Goal: Browse casually: Explore the website without a specific task or goal

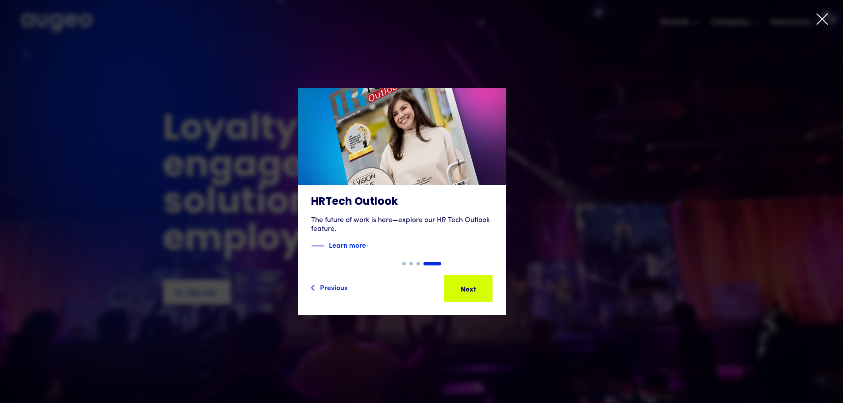
click at [822, 20] on icon at bounding box center [822, 18] width 13 height 13
